Goal: Task Accomplishment & Management: Manage account settings

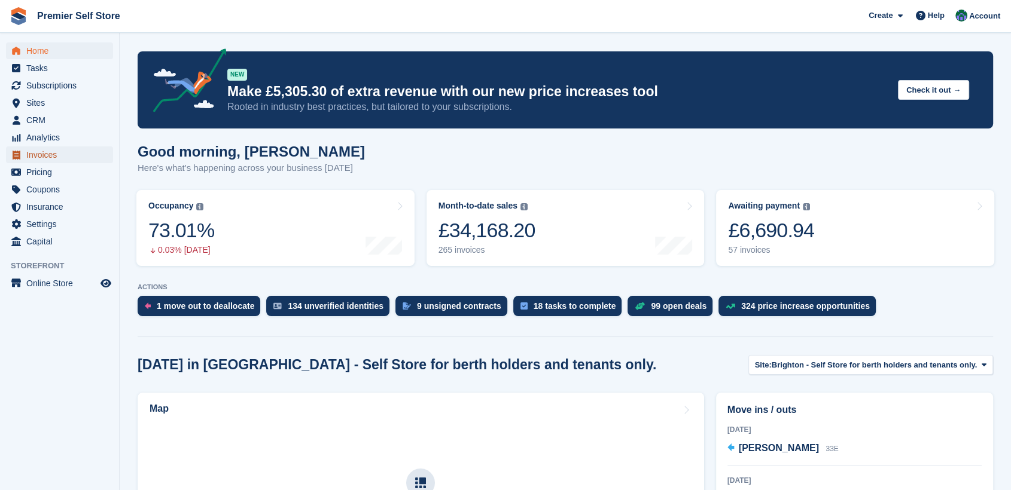
click at [41, 152] on span "Invoices" at bounding box center [62, 155] width 72 height 17
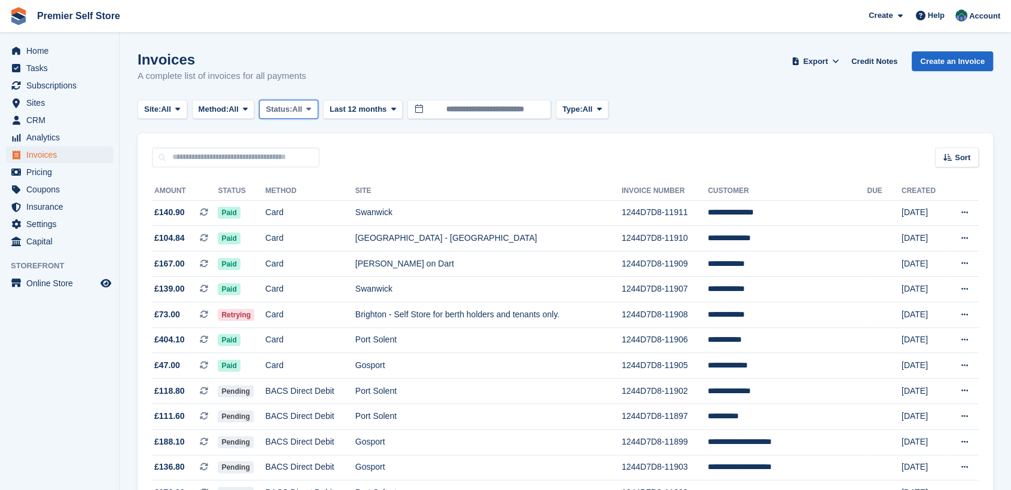
click at [292, 111] on span "Status:" at bounding box center [278, 109] width 26 height 12
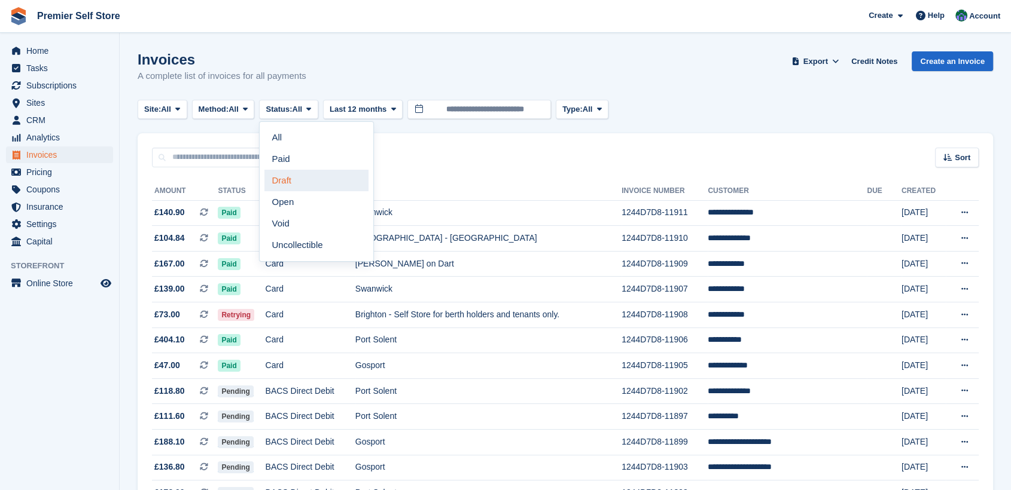
click at [299, 173] on link "Draft" at bounding box center [316, 181] width 104 height 22
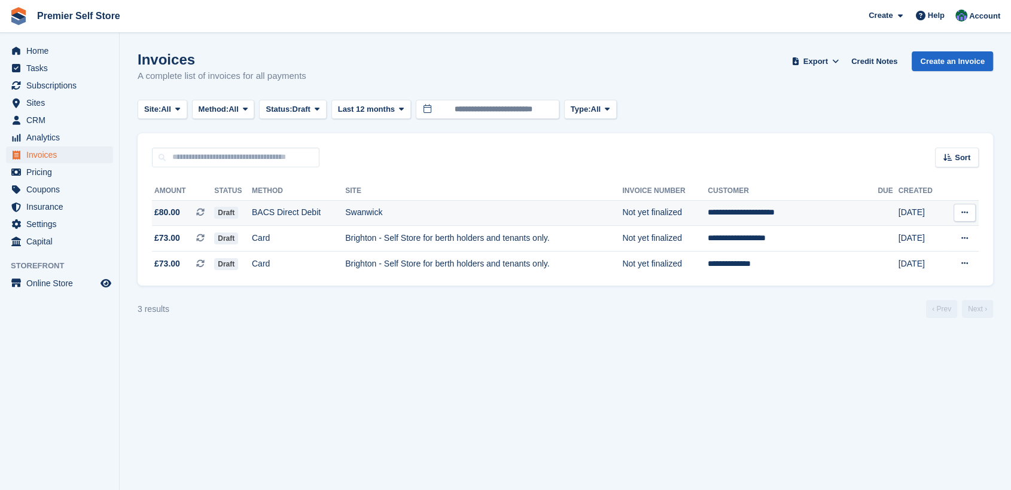
click at [799, 211] on td "**********" at bounding box center [792, 213] width 170 height 26
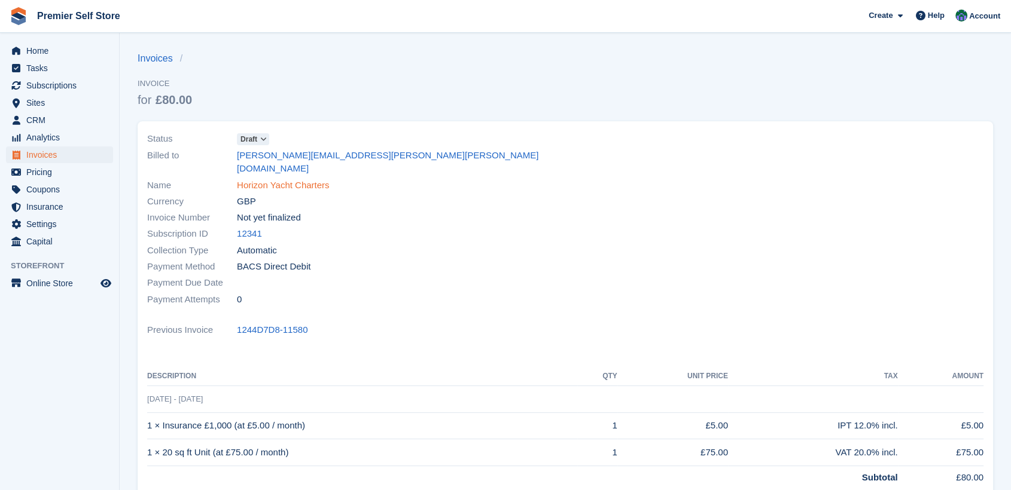
click at [286, 179] on link "Horizon Yacht Charters" at bounding box center [283, 186] width 93 height 14
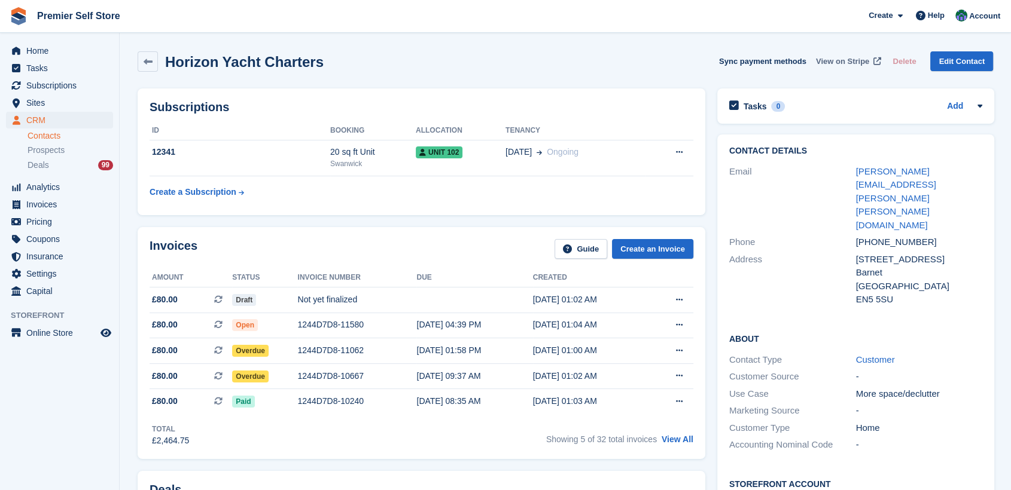
click at [852, 59] on span "View on Stripe" at bounding box center [842, 62] width 53 height 12
click at [51, 200] on span "Invoices" at bounding box center [62, 204] width 72 height 17
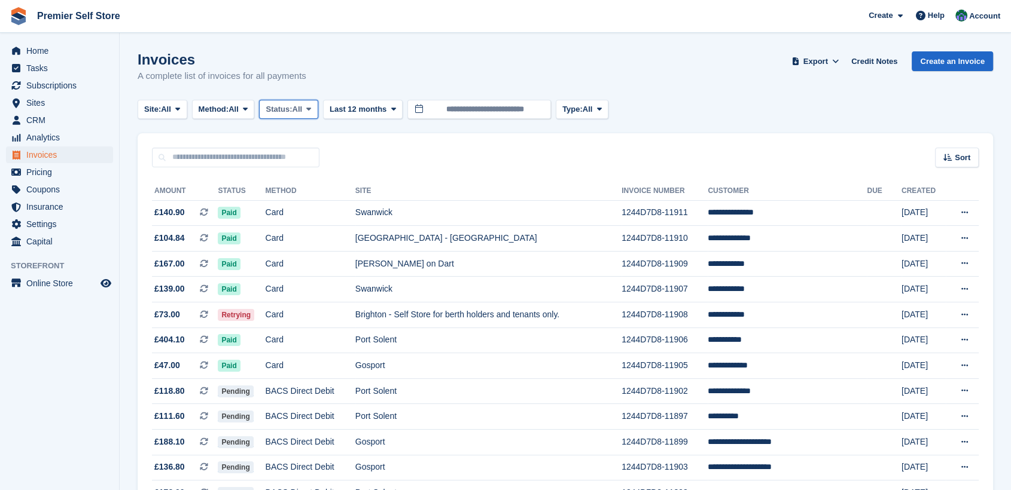
click at [303, 106] on span "All" at bounding box center [297, 109] width 10 height 12
click at [292, 183] on link "Draft" at bounding box center [316, 181] width 104 height 22
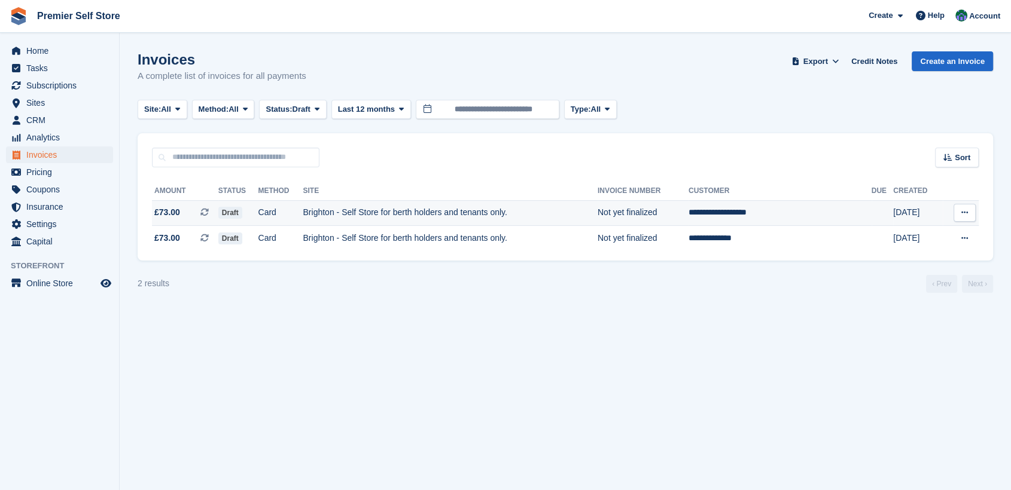
click at [772, 212] on td "**********" at bounding box center [779, 213] width 183 height 26
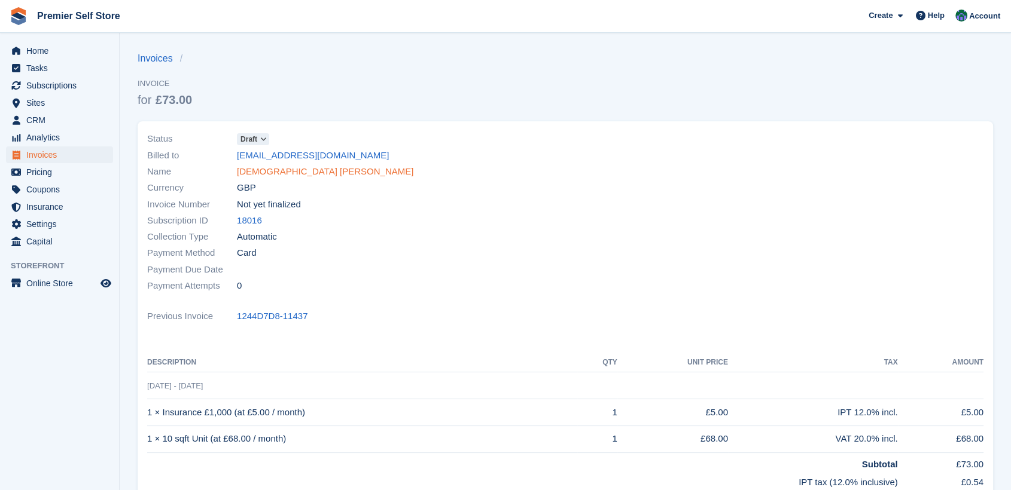
click at [268, 170] on link "Iraqi Mohammad Atif" at bounding box center [325, 172] width 176 height 14
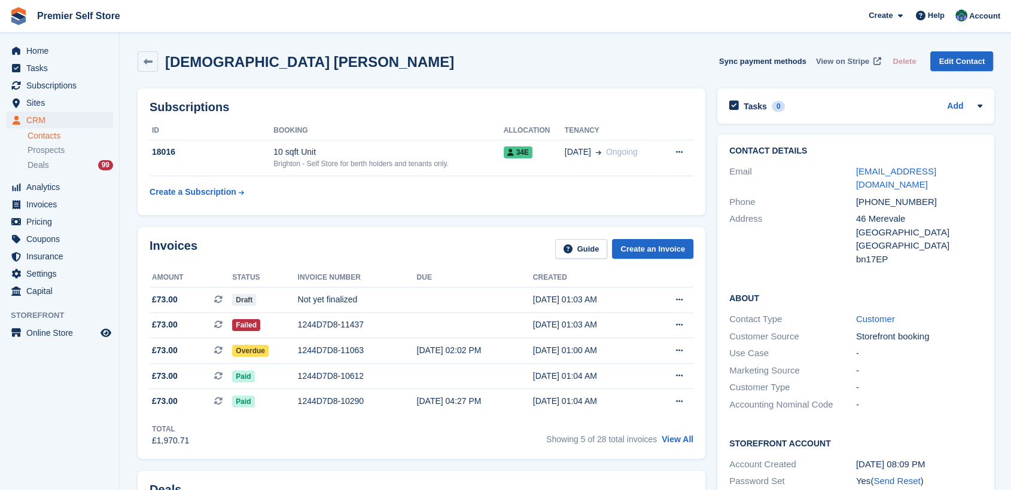
click at [847, 56] on span "View on Stripe" at bounding box center [842, 62] width 53 height 12
click at [38, 203] on span "Invoices" at bounding box center [62, 204] width 72 height 17
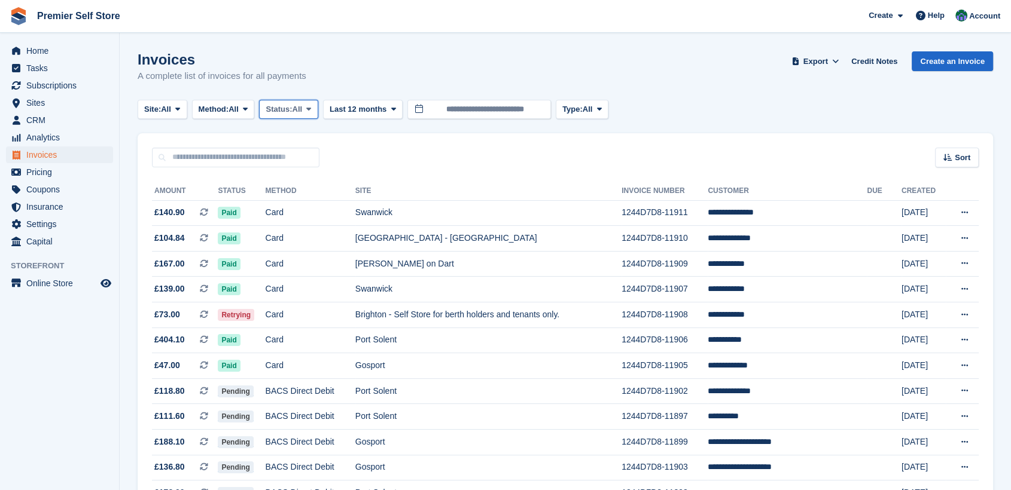
click at [303, 111] on span "All" at bounding box center [297, 109] width 10 height 12
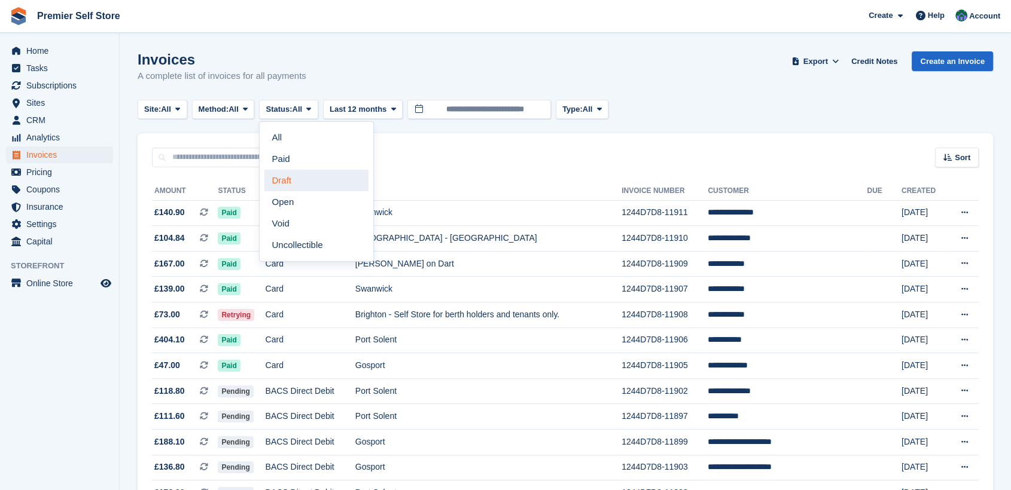
click at [298, 183] on link "Draft" at bounding box center [316, 181] width 104 height 22
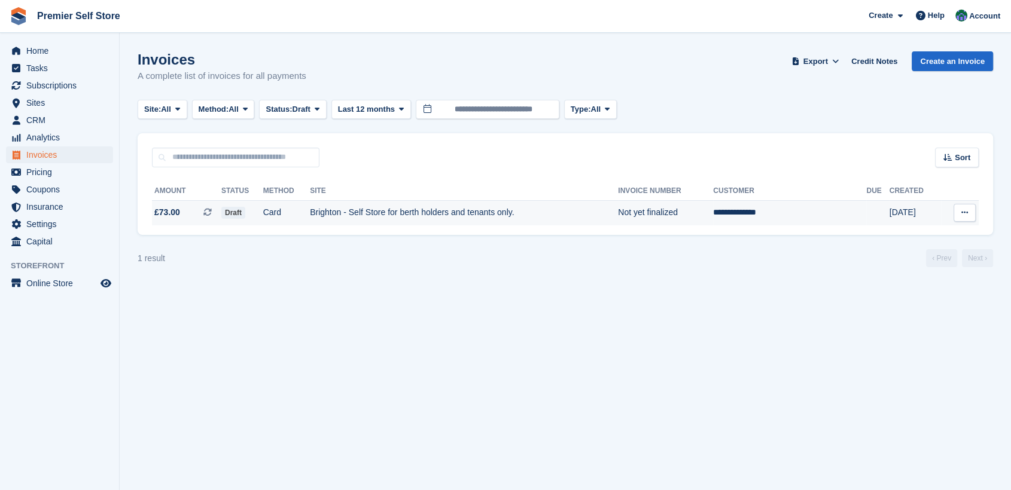
click at [791, 214] on td "**********" at bounding box center [789, 212] width 153 height 25
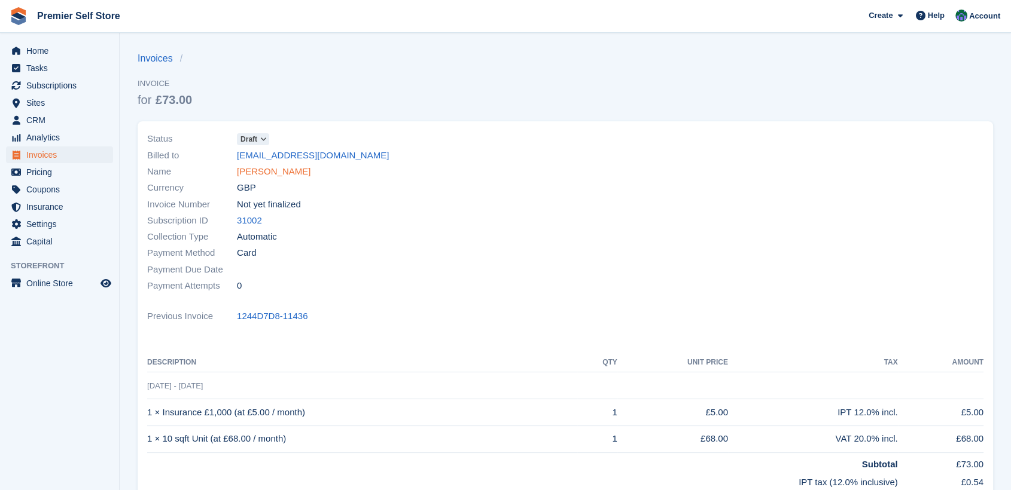
click at [283, 171] on link "[PERSON_NAME]" at bounding box center [274, 172] width 74 height 14
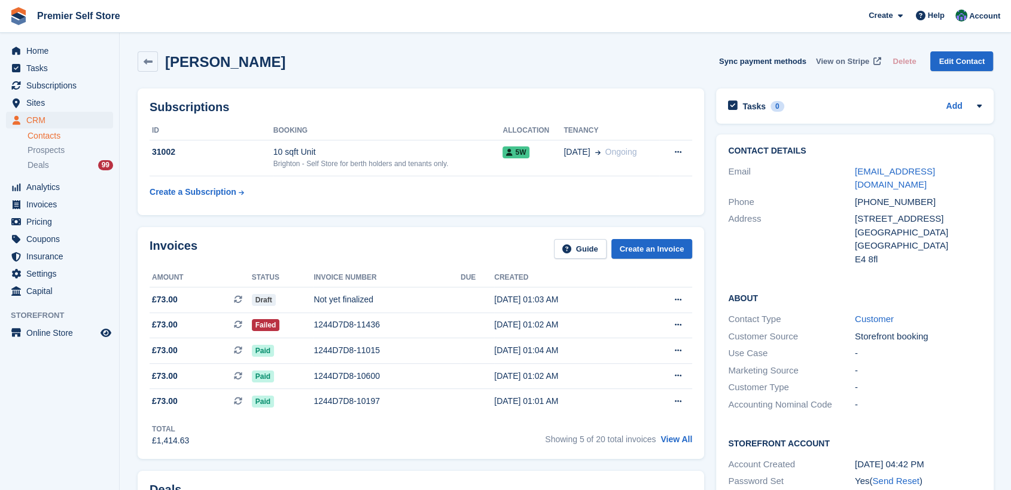
click at [843, 57] on span "View on Stripe" at bounding box center [842, 62] width 53 height 12
click at [35, 50] on span "Home" at bounding box center [62, 50] width 72 height 17
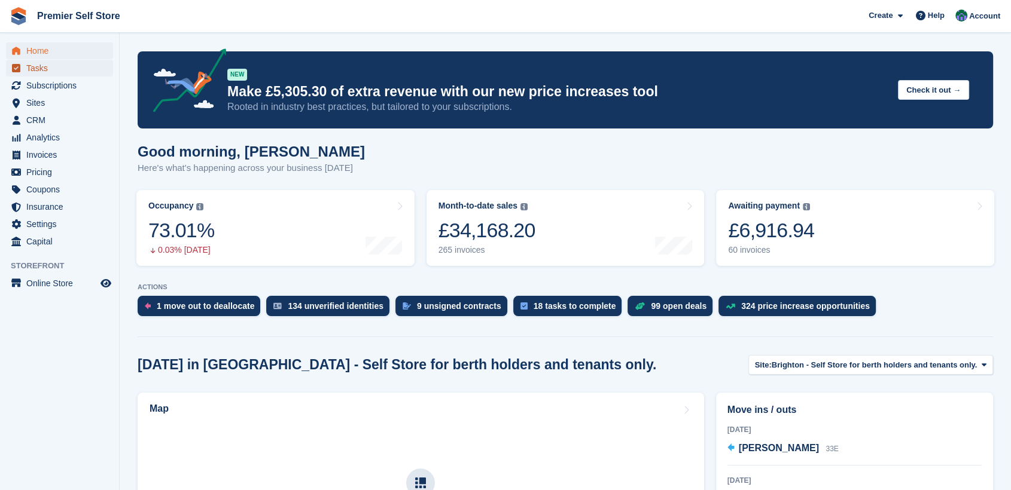
click at [40, 70] on span "Tasks" at bounding box center [62, 68] width 72 height 17
